Goal: Book appointment/travel/reservation

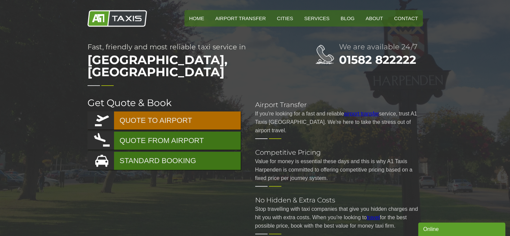
click at [225, 111] on link "QUOTE TO AIRPORT" at bounding box center [164, 120] width 153 height 18
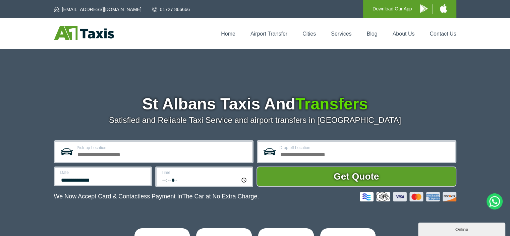
click at [180, 155] on input "Pick-up Location" at bounding box center [162, 154] width 171 height 8
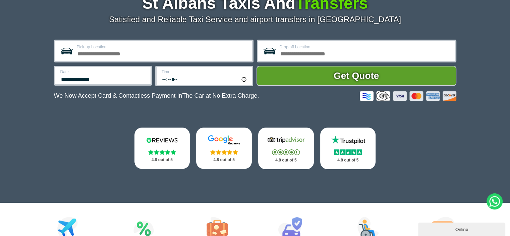
scroll to position [34, 0]
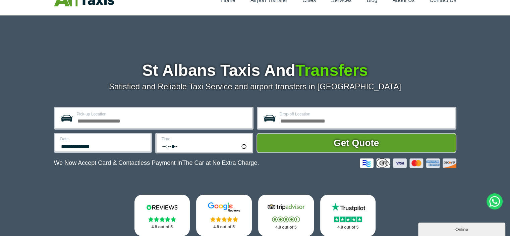
click at [82, 122] on input "Pick-up Location" at bounding box center [162, 120] width 171 height 8
type input "*"
